Goal: Task Accomplishment & Management: Manage account settings

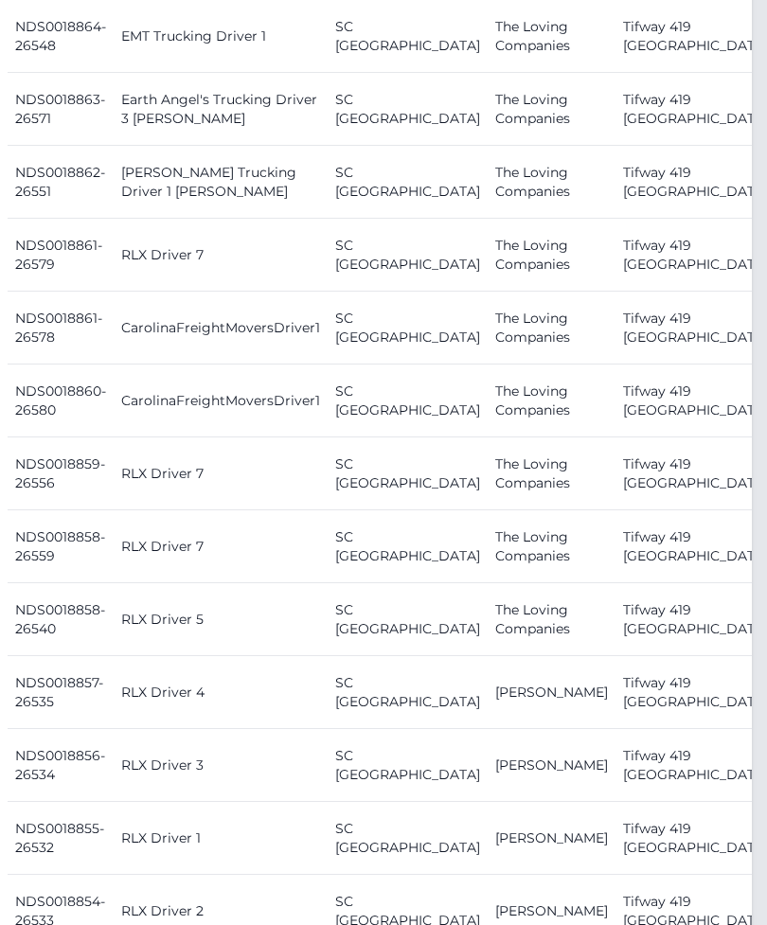
scroll to position [1518, 15]
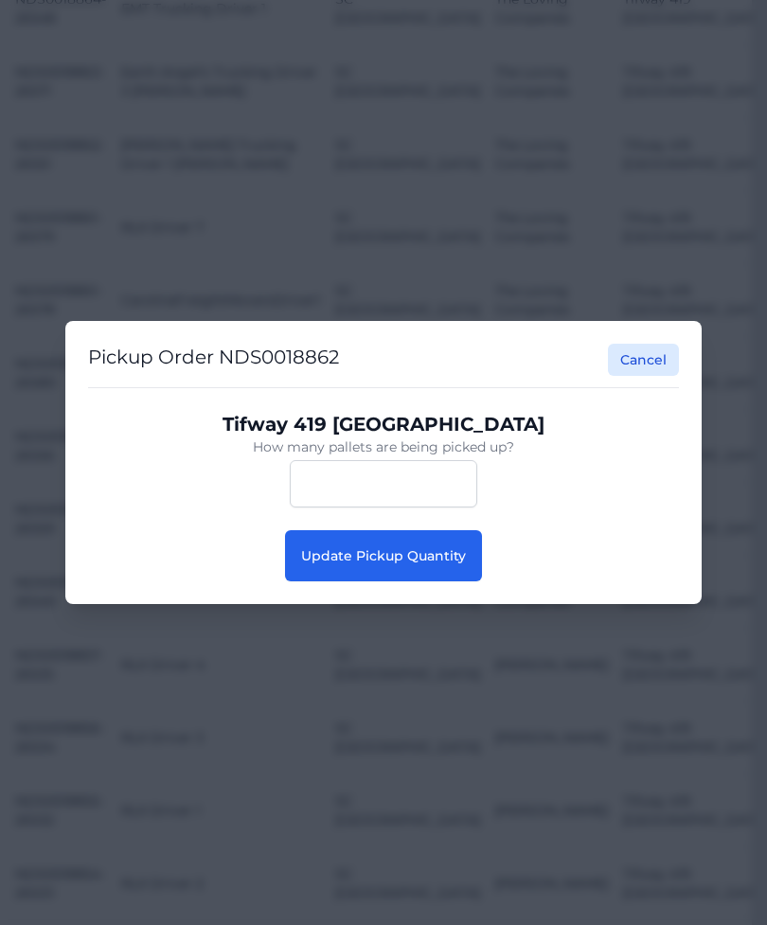
click at [435, 564] on span "Update Pickup Quantity" at bounding box center [383, 555] width 165 height 17
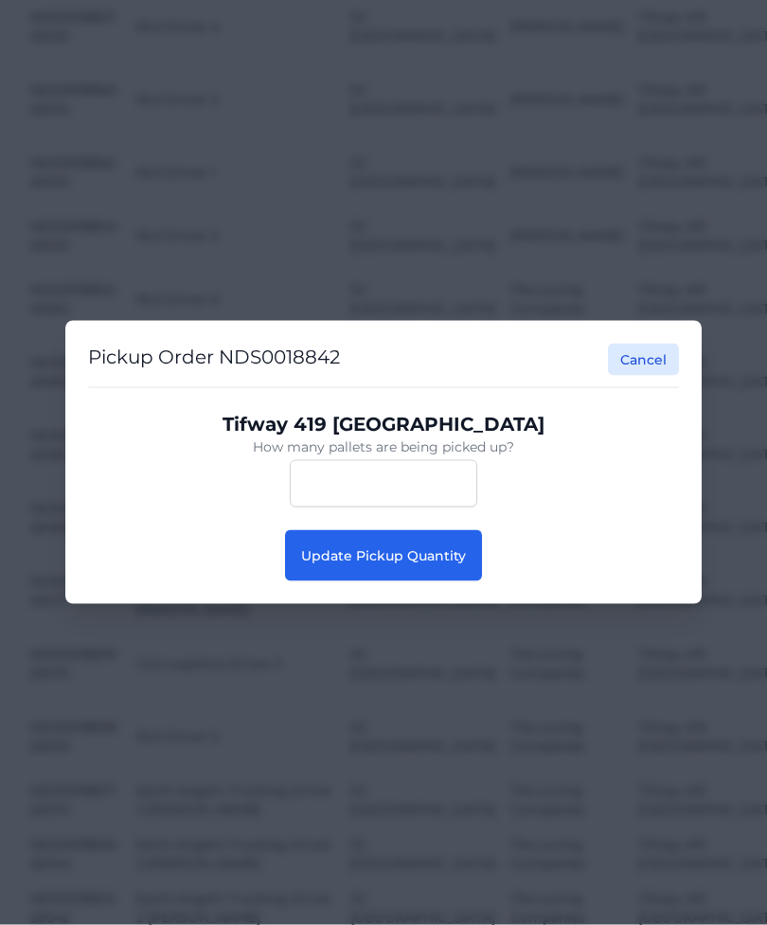
scroll to position [2118, 0]
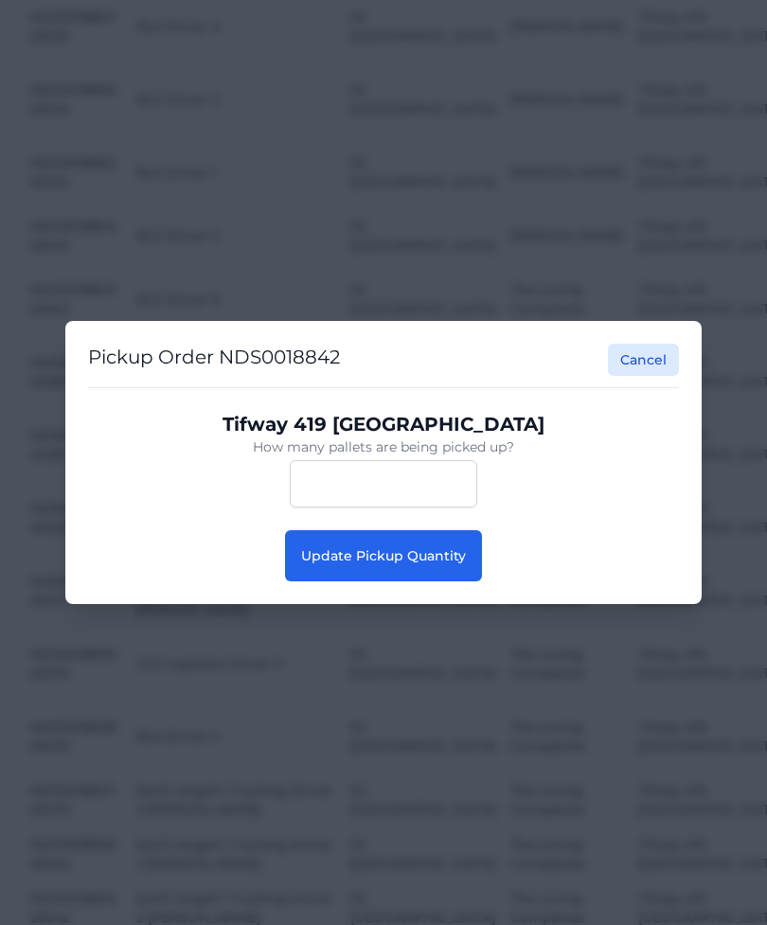
click at [461, 581] on button "Update Pickup Quantity" at bounding box center [383, 555] width 197 height 51
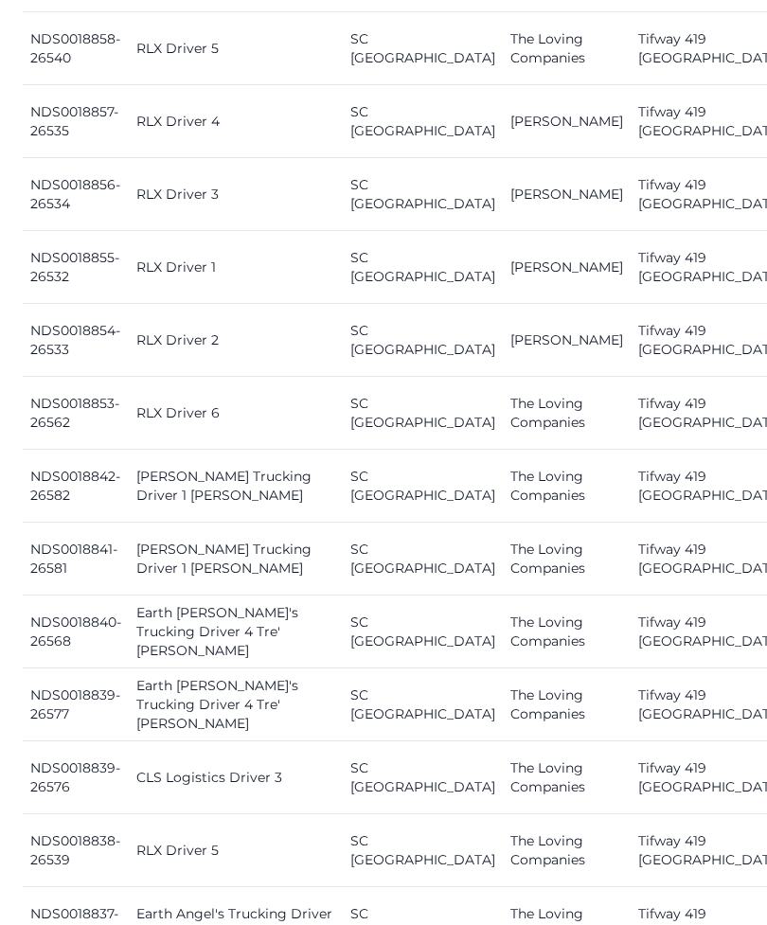
scroll to position [2099, 0]
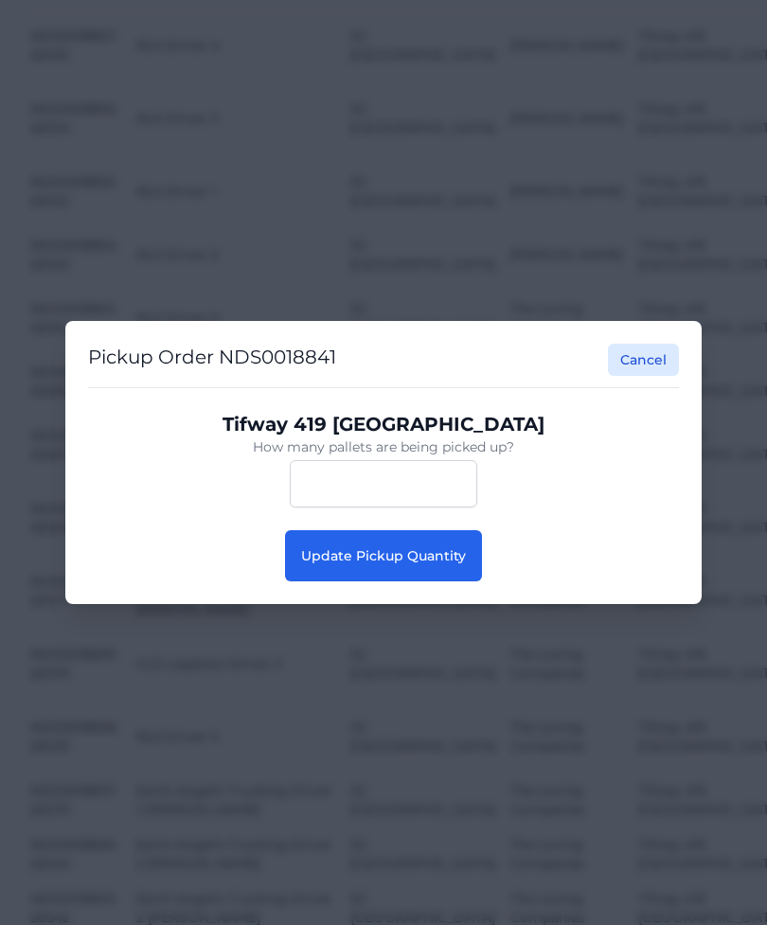
click at [455, 564] on span "Update Pickup Quantity" at bounding box center [383, 555] width 165 height 17
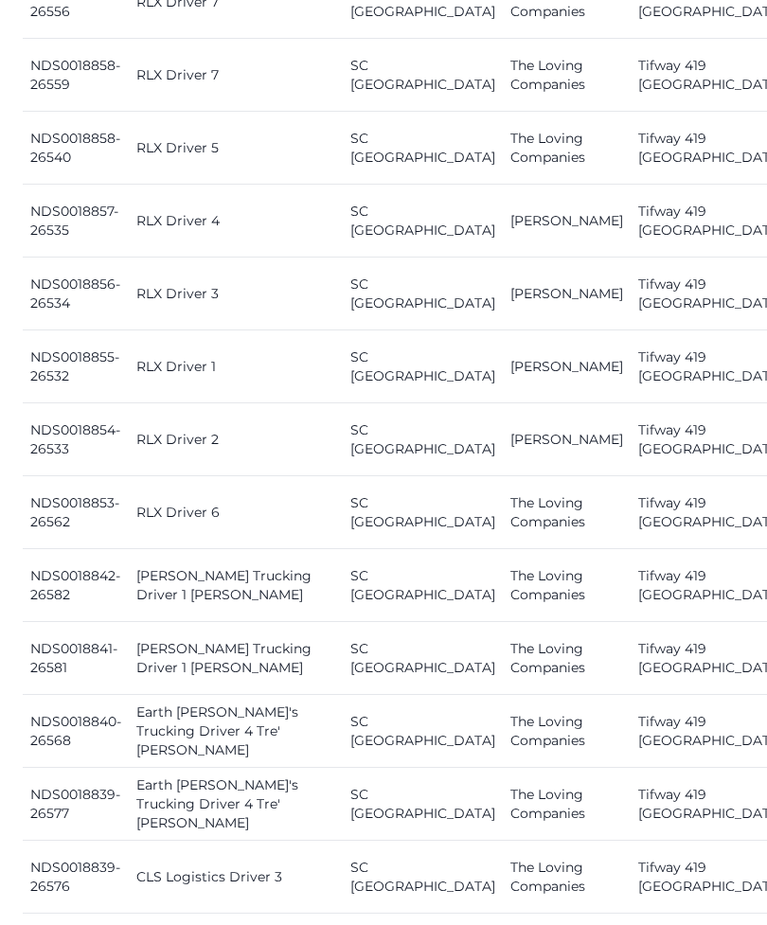
scroll to position [2096, 0]
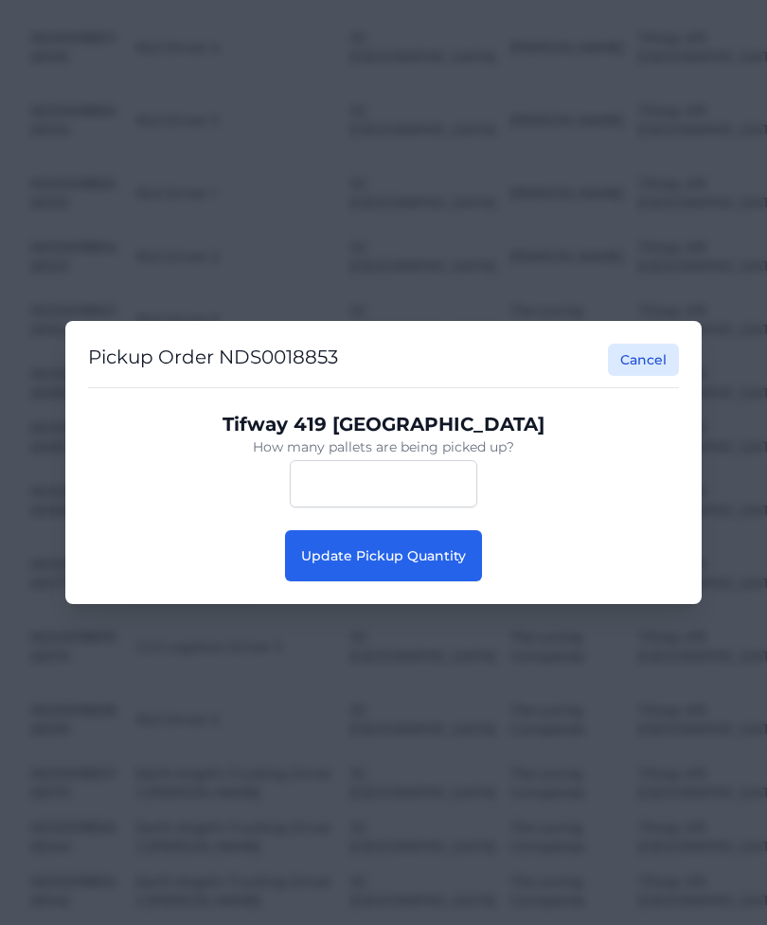
click at [440, 581] on button "Update Pickup Quantity" at bounding box center [383, 555] width 197 height 51
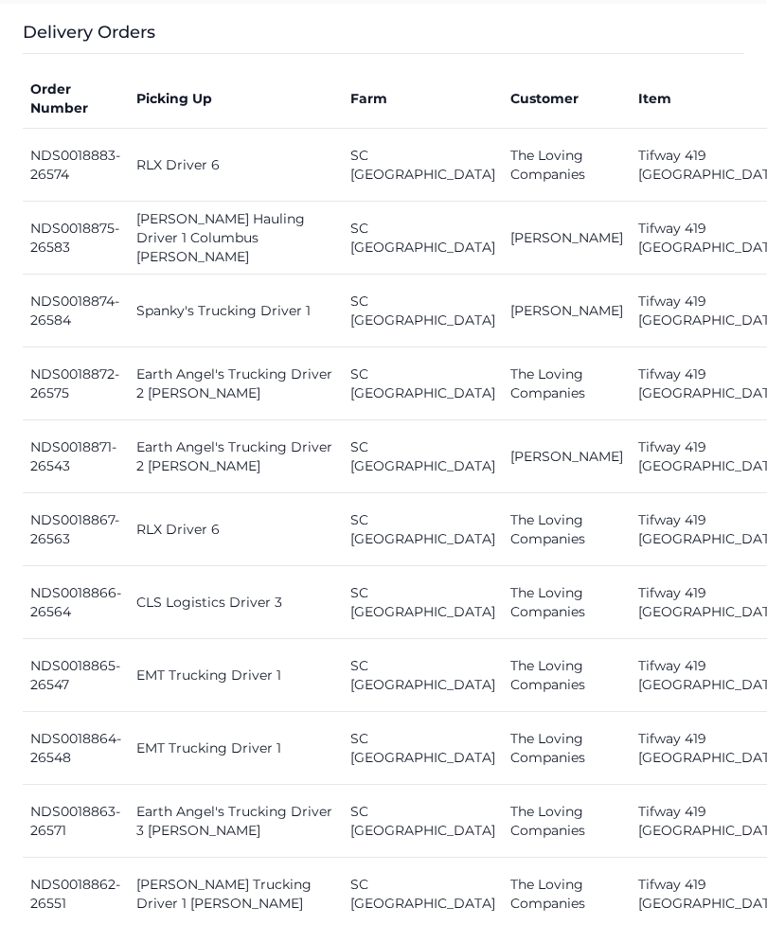
scroll to position [1309, 0]
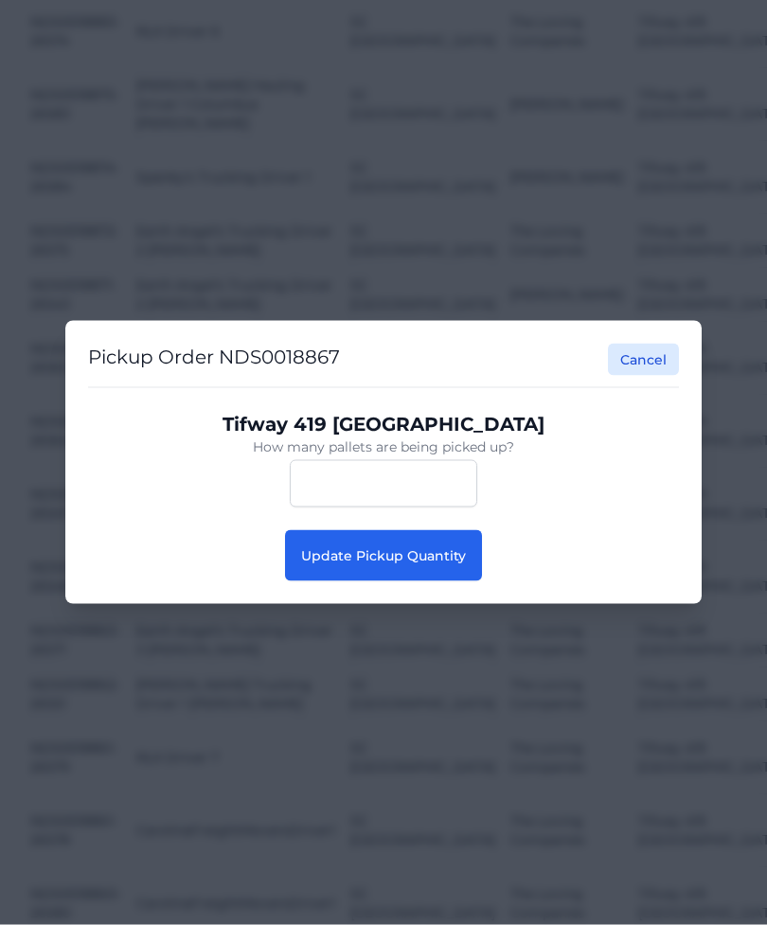
scroll to position [950, 0]
click at [454, 566] on button "Update Pickup Quantity" at bounding box center [383, 555] width 197 height 51
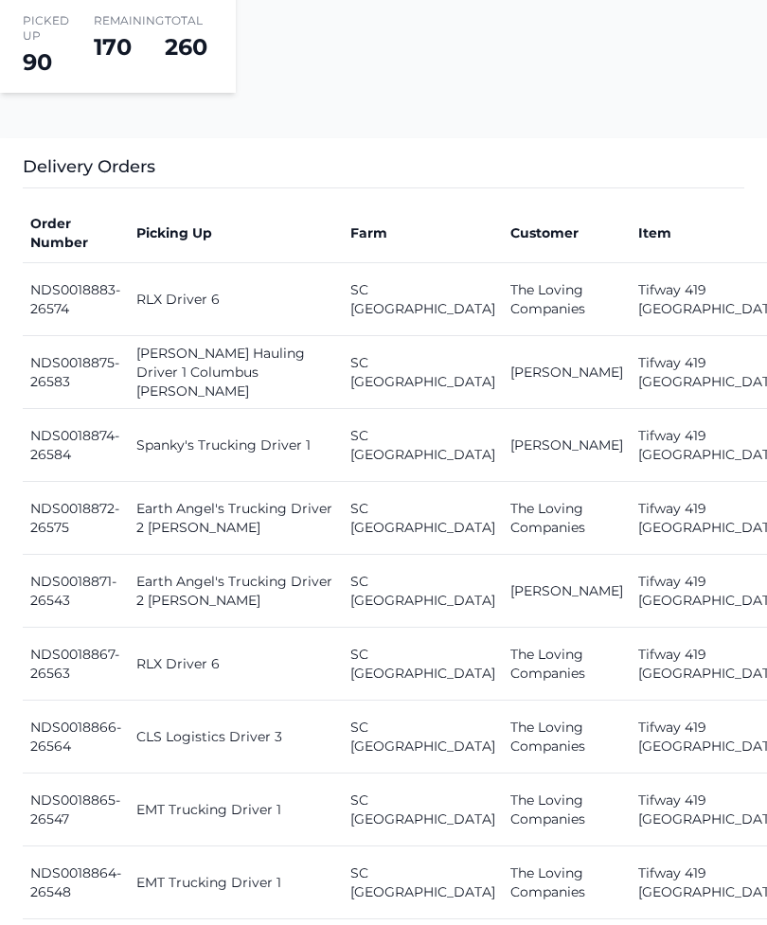
scroll to position [681, 0]
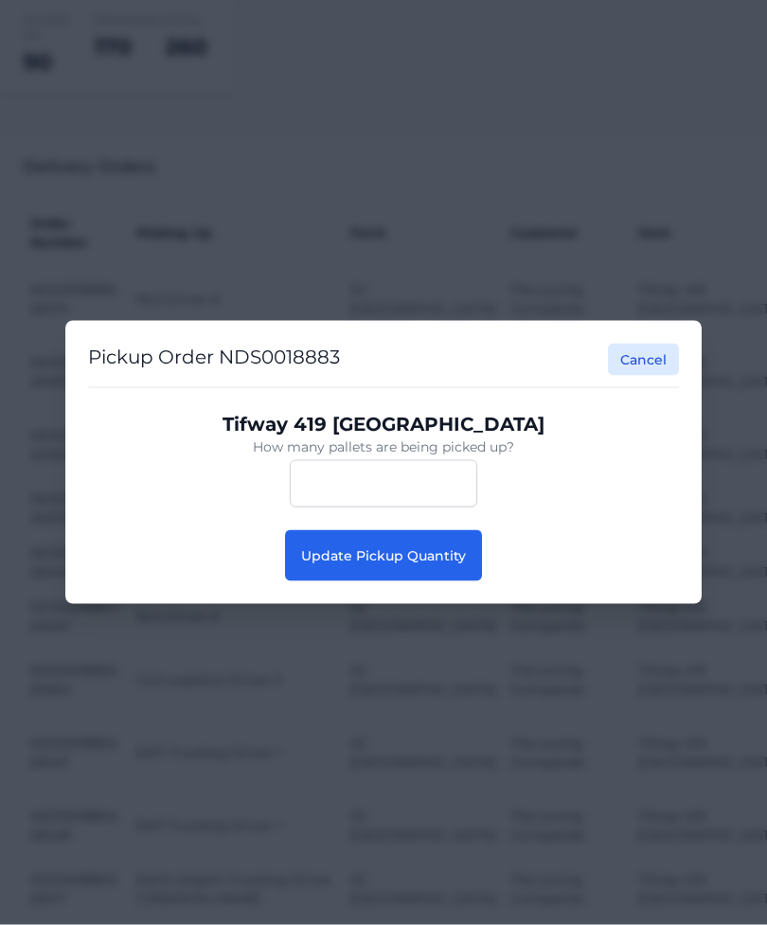
scroll to position [682, 0]
click at [416, 581] on button "Update Pickup Quantity" at bounding box center [383, 555] width 197 height 51
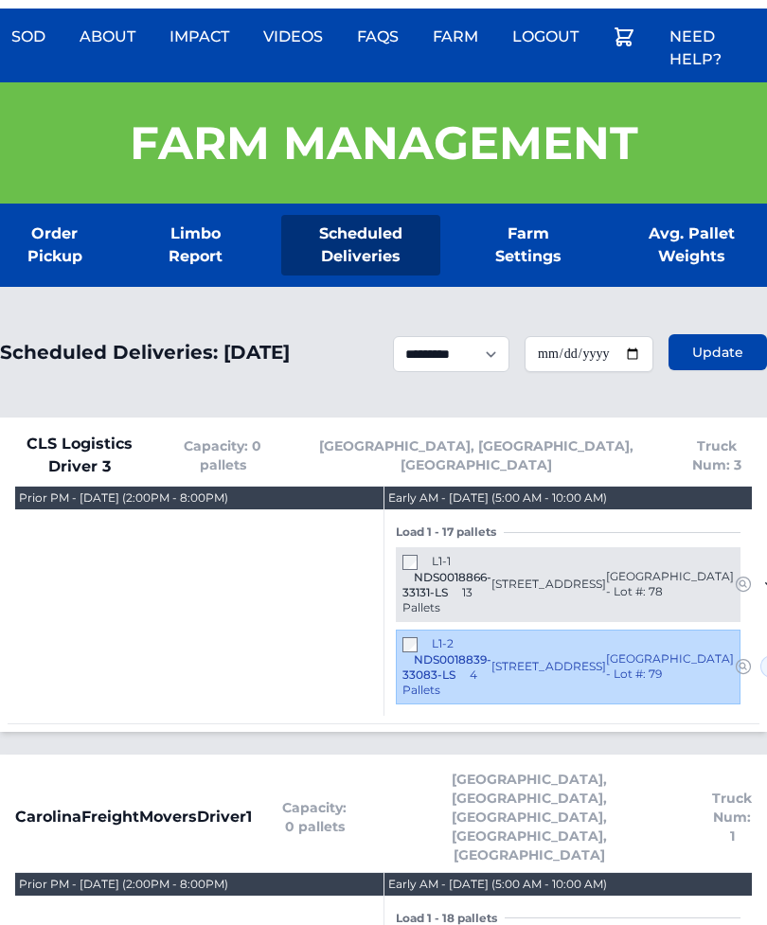
scroll to position [93, 0]
